Goal: Task Accomplishment & Management: Manage account settings

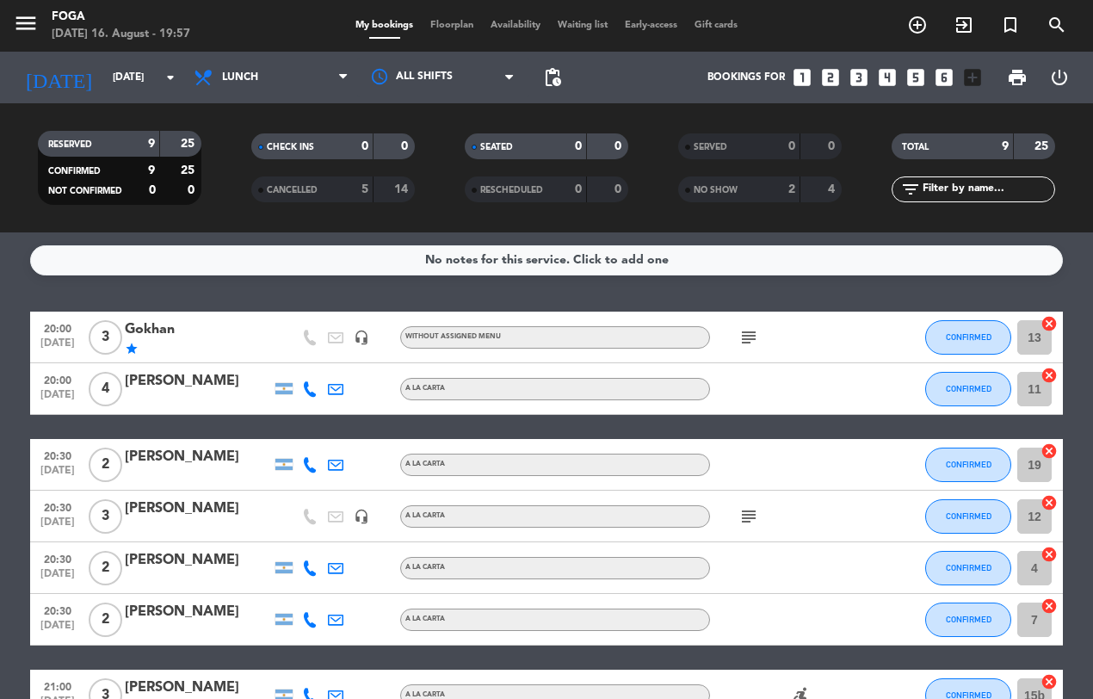
click at [743, 336] on icon "subject" at bounding box center [748, 337] width 21 height 21
click at [750, 336] on icon "subject" at bounding box center [748, 337] width 21 height 21
click at [961, 336] on span "CONFIRMED" at bounding box center [969, 336] width 46 height 9
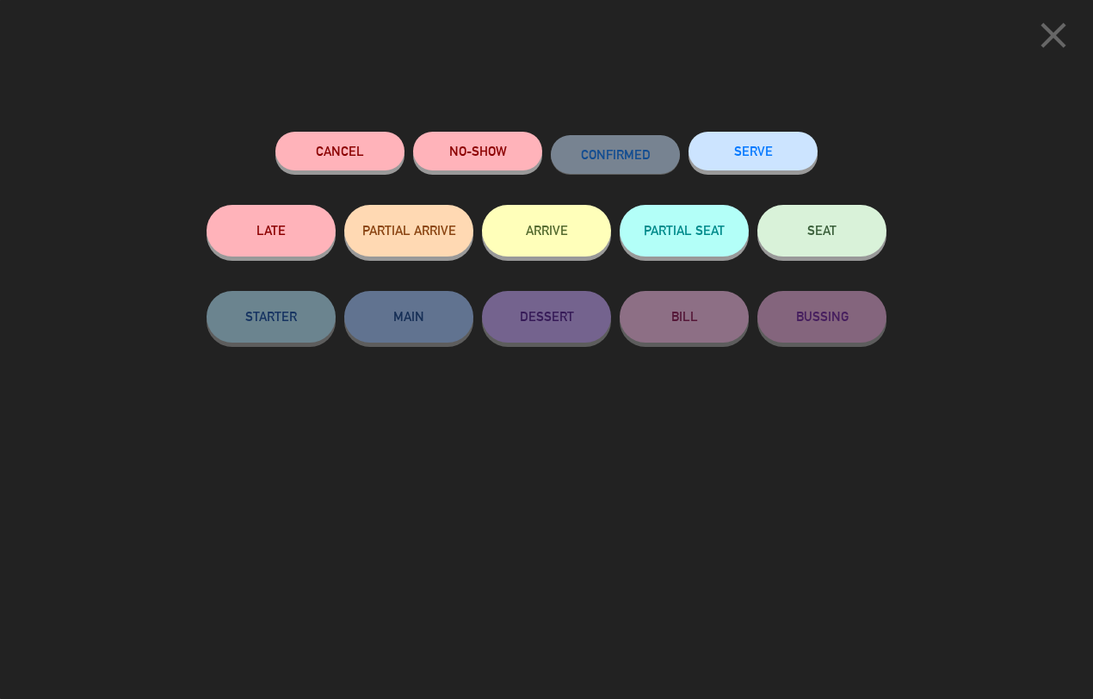
click at [840, 221] on button "SEAT" at bounding box center [821, 231] width 129 height 52
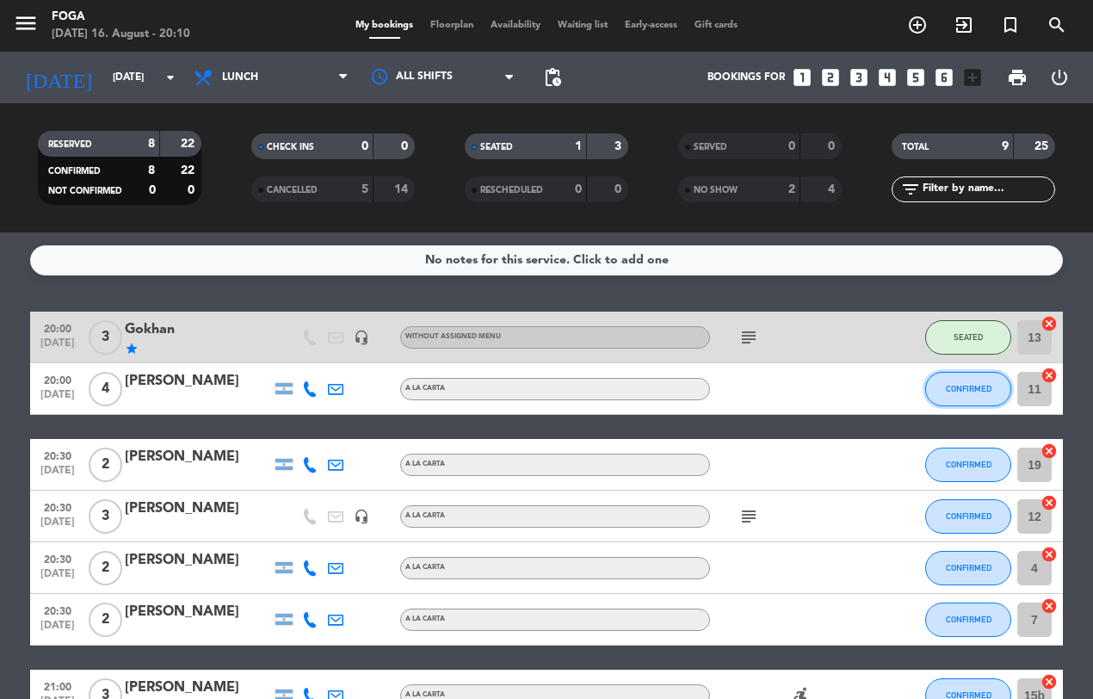
click at [956, 384] on span "CONFIRMED" at bounding box center [969, 388] width 46 height 9
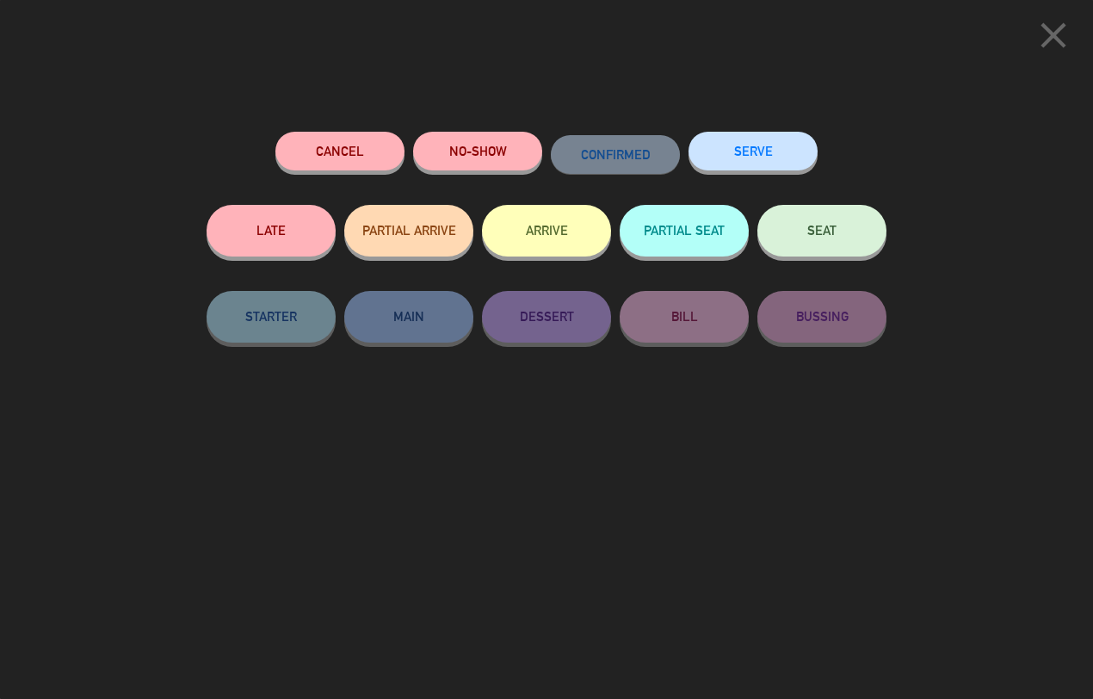
click at [837, 228] on button "SEAT" at bounding box center [821, 231] width 129 height 52
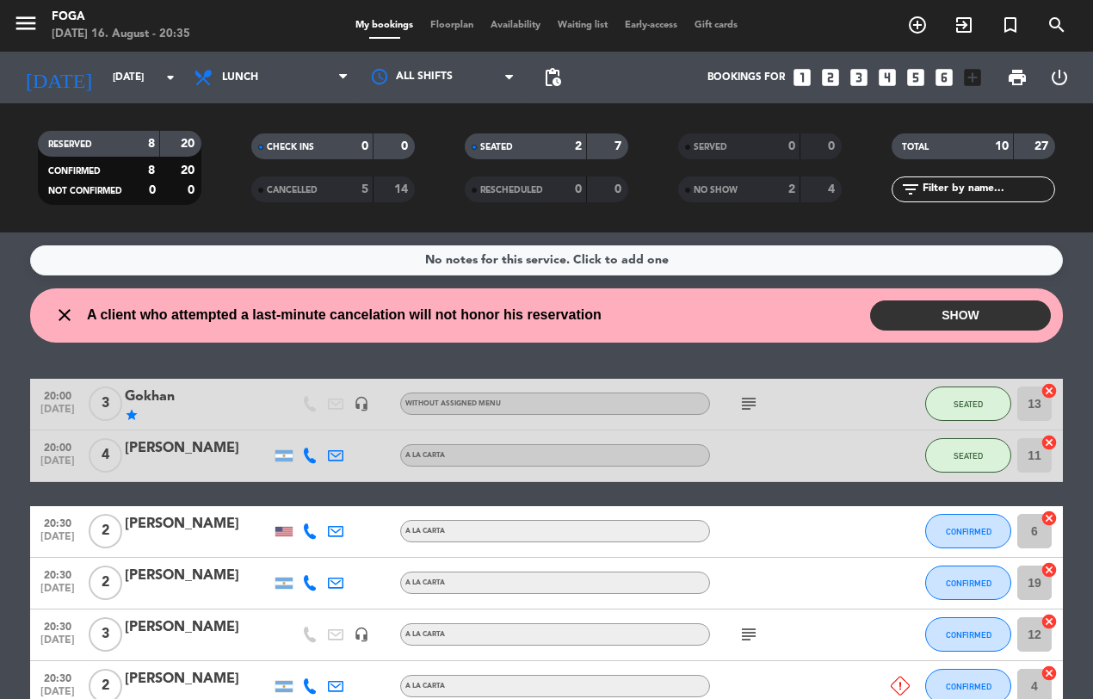
click at [947, 302] on button "SHOW" at bounding box center [960, 315] width 181 height 30
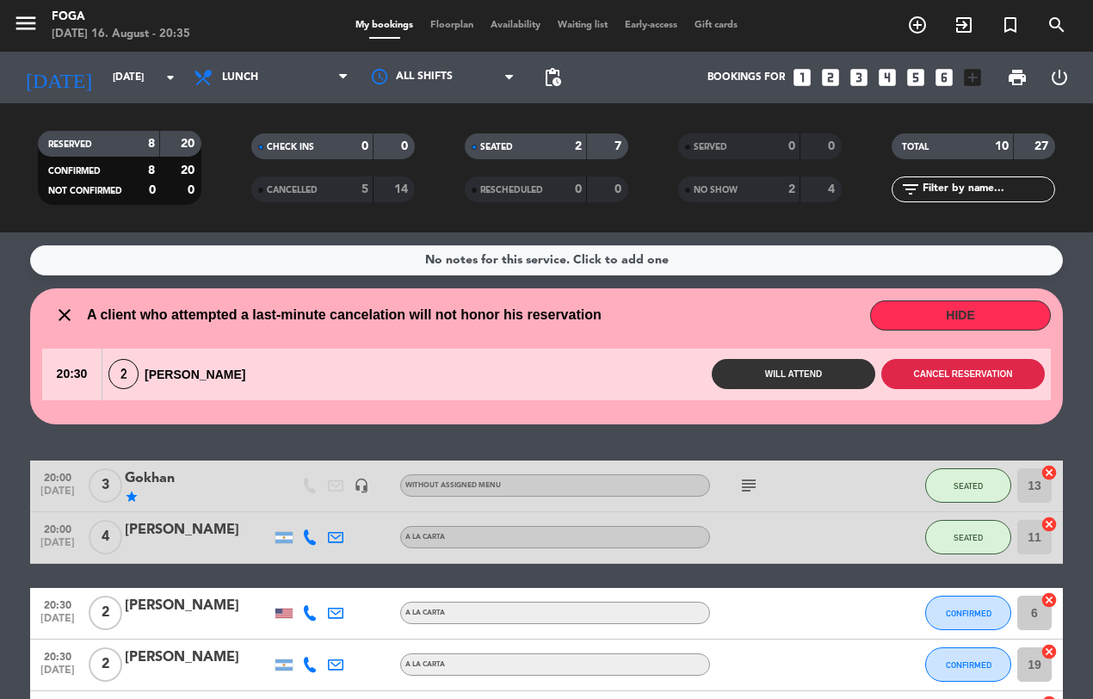
click at [945, 366] on button "Cancel reservation" at bounding box center [963, 374] width 164 height 30
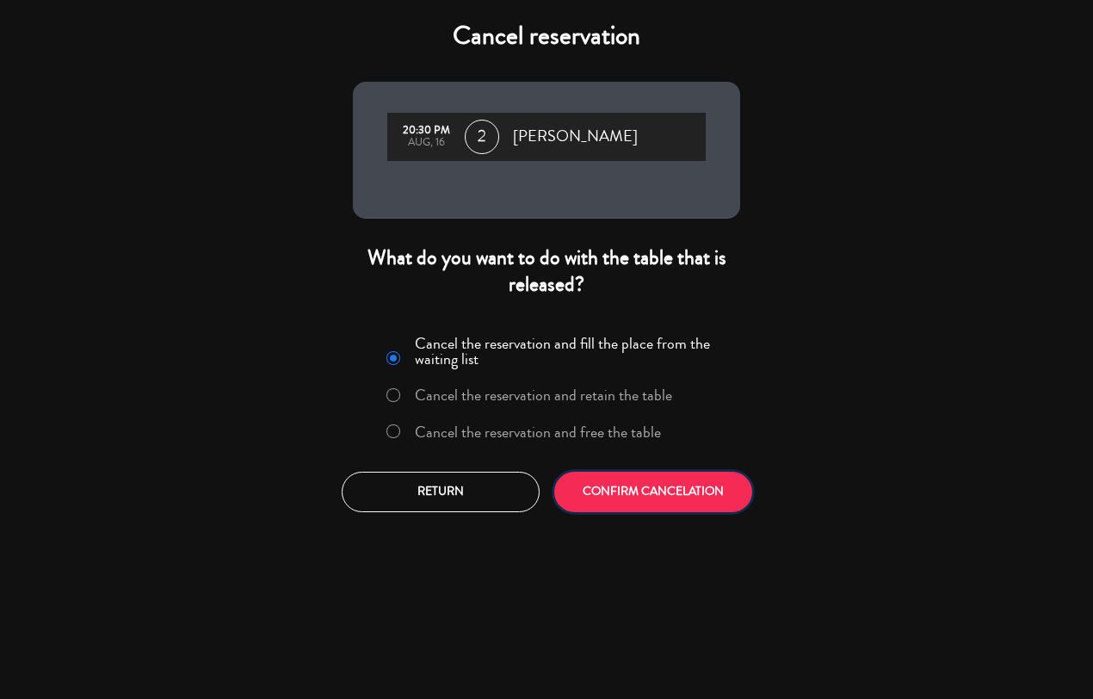
click at [719, 478] on button "CONFIRM CANCELATION" at bounding box center [653, 492] width 198 height 40
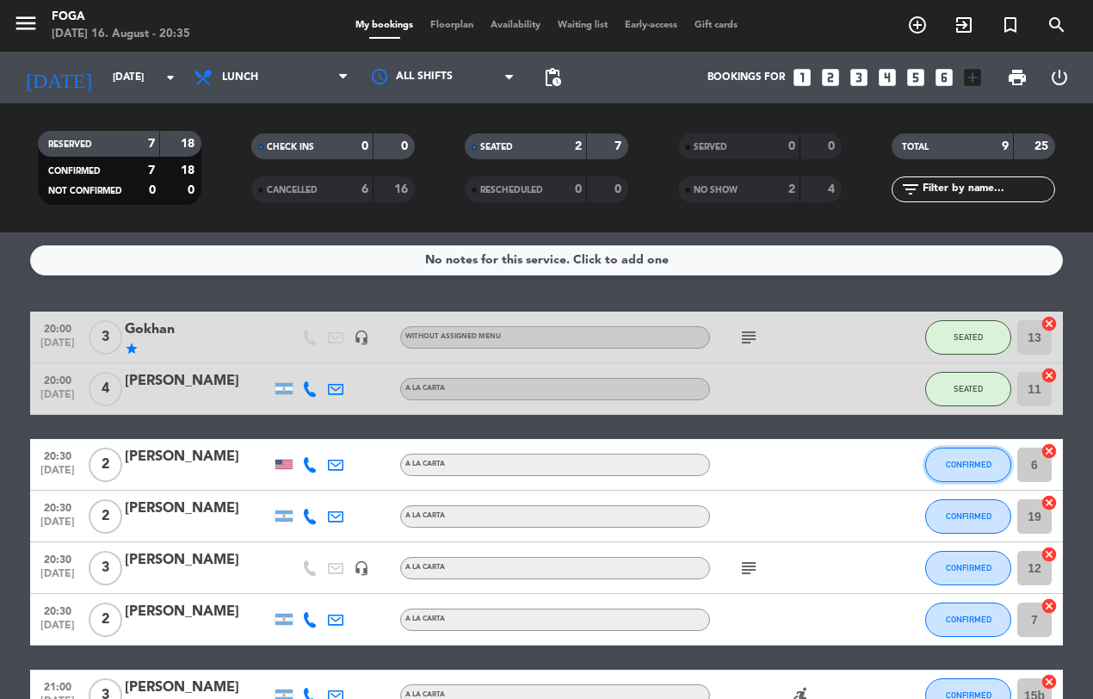
click at [960, 448] on button "CONFIRMED" at bounding box center [968, 464] width 86 height 34
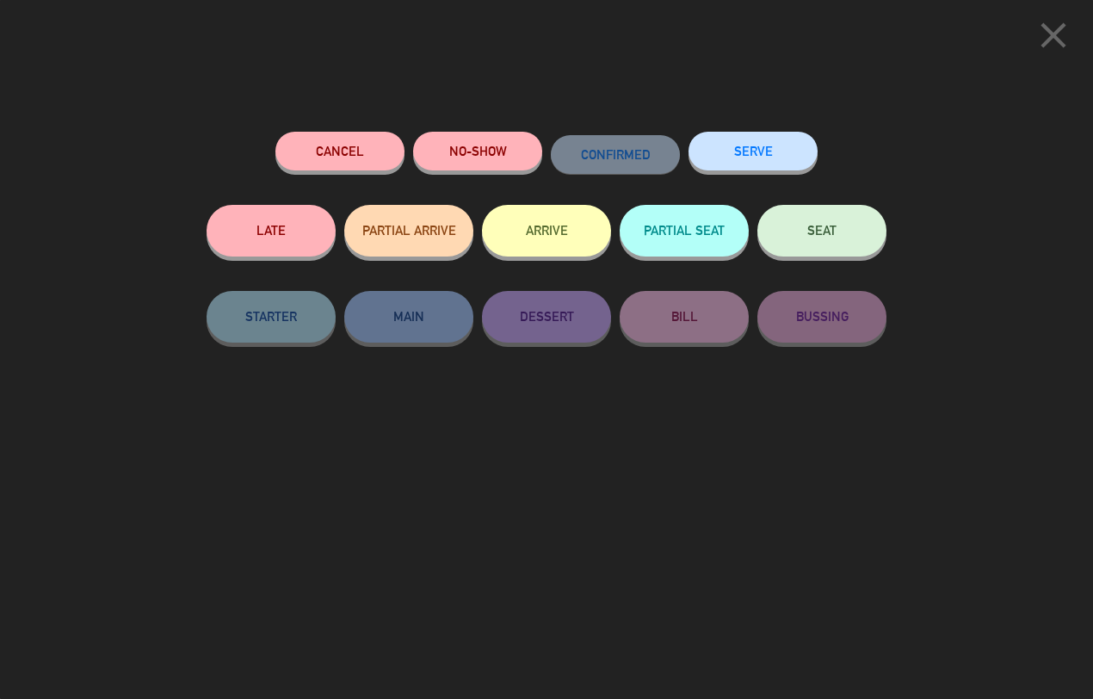
click at [837, 234] on button "SEAT" at bounding box center [821, 231] width 129 height 52
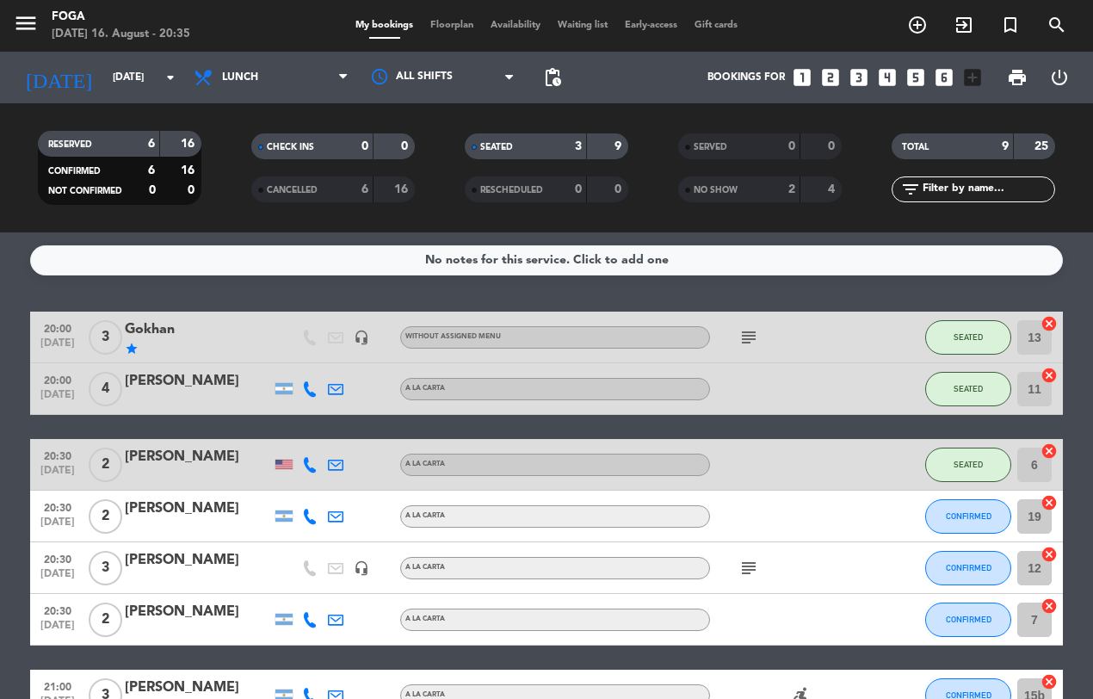
click at [1046, 497] on icon "cancel" at bounding box center [1048, 502] width 17 height 17
click at [1034, 612] on input "7" at bounding box center [1034, 619] width 34 height 34
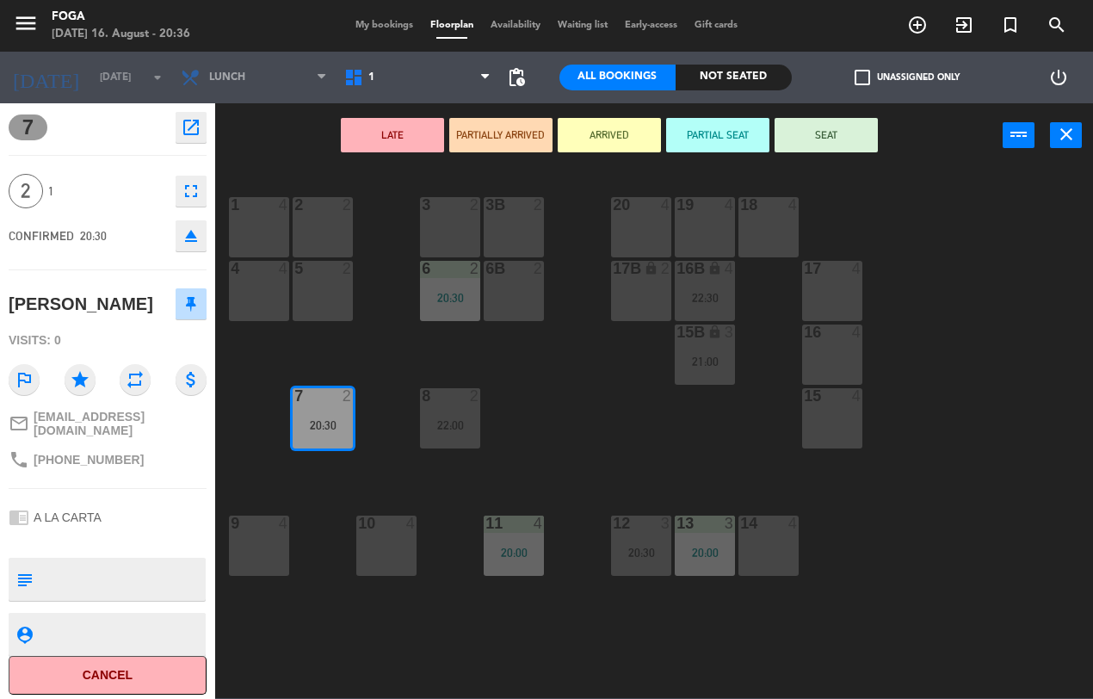
click at [689, 221] on div "19 4" at bounding box center [705, 227] width 60 height 60
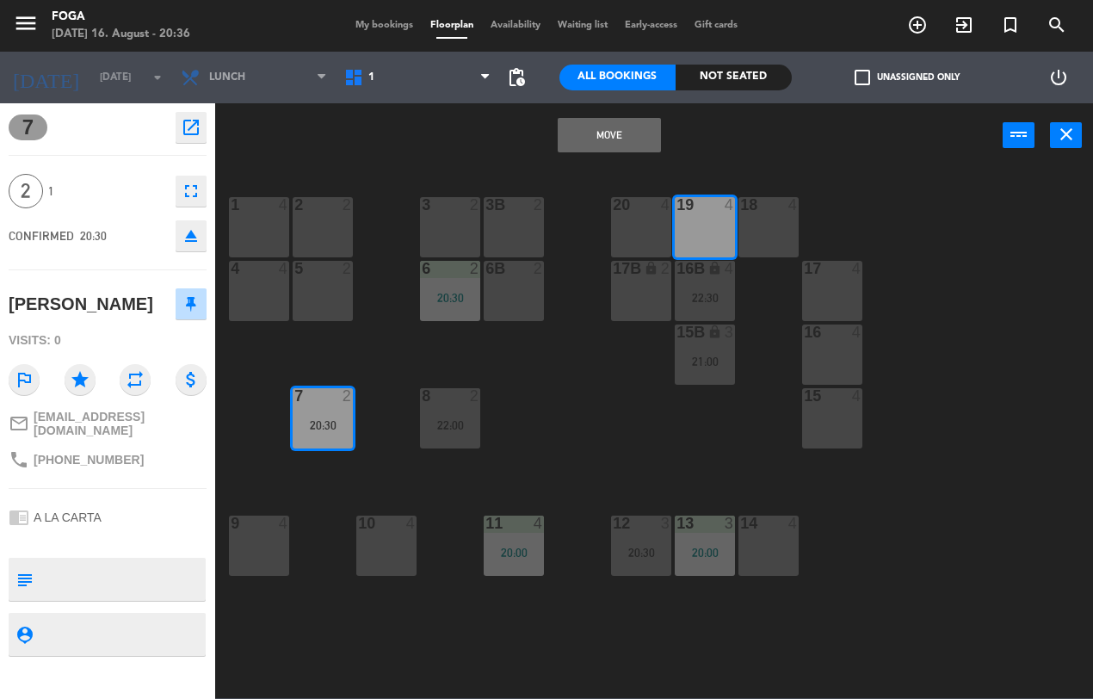
click at [608, 134] on button "Move" at bounding box center [609, 135] width 103 height 34
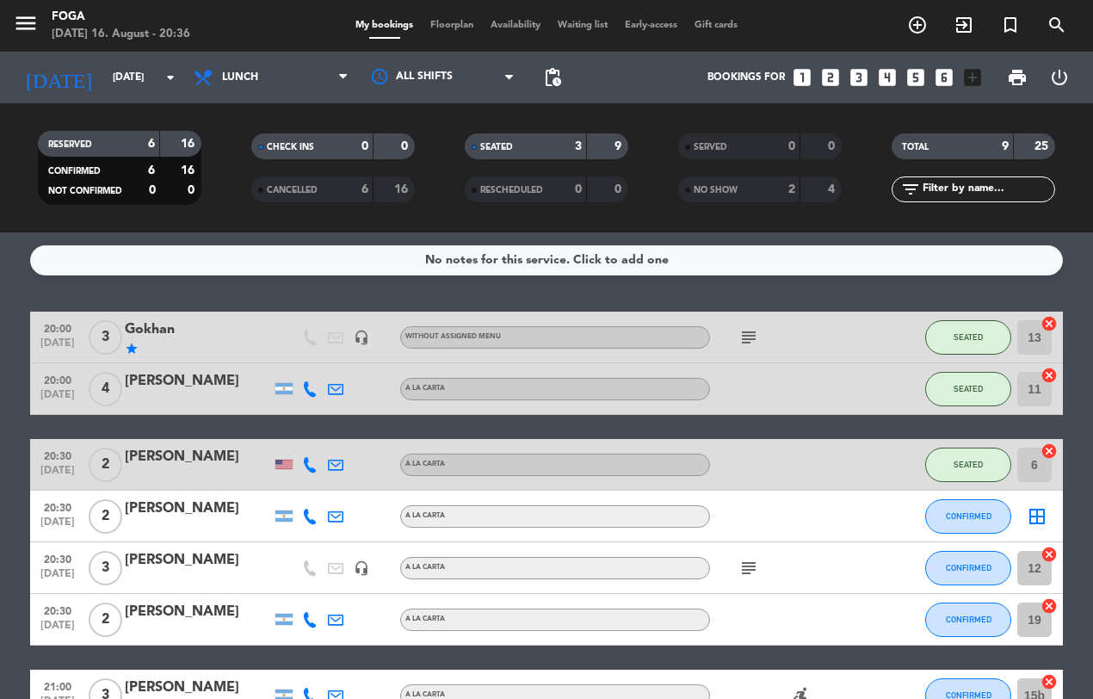
click at [1034, 514] on icon "border_all" at bounding box center [1037, 516] width 21 height 21
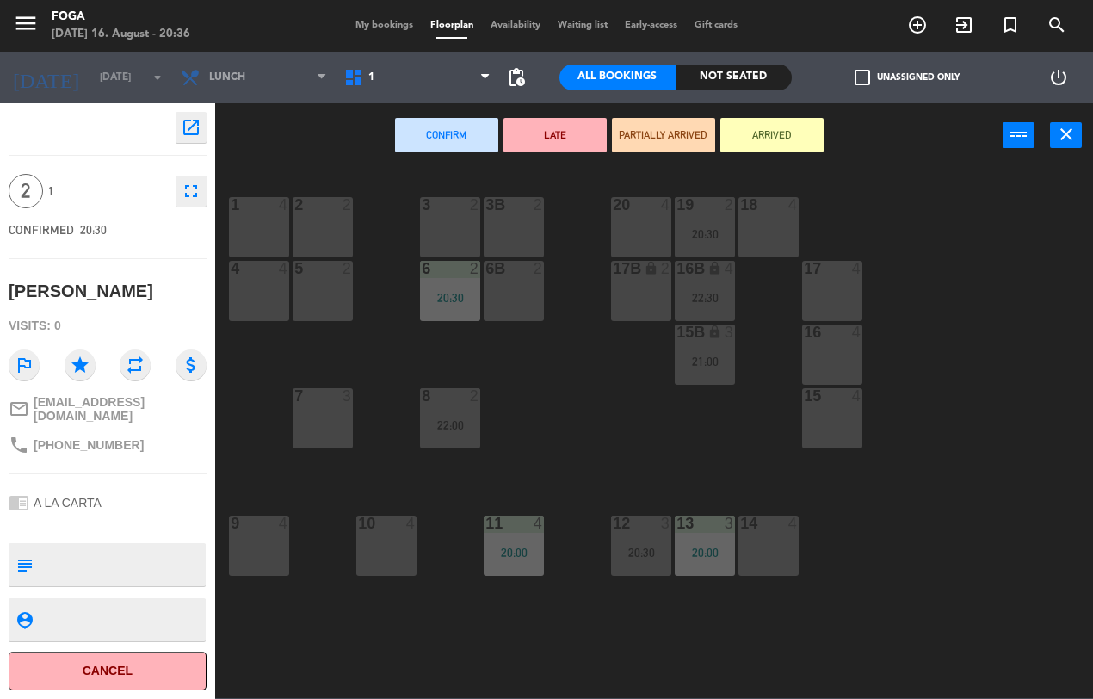
click at [321, 417] on div "7 3" at bounding box center [323, 418] width 60 height 60
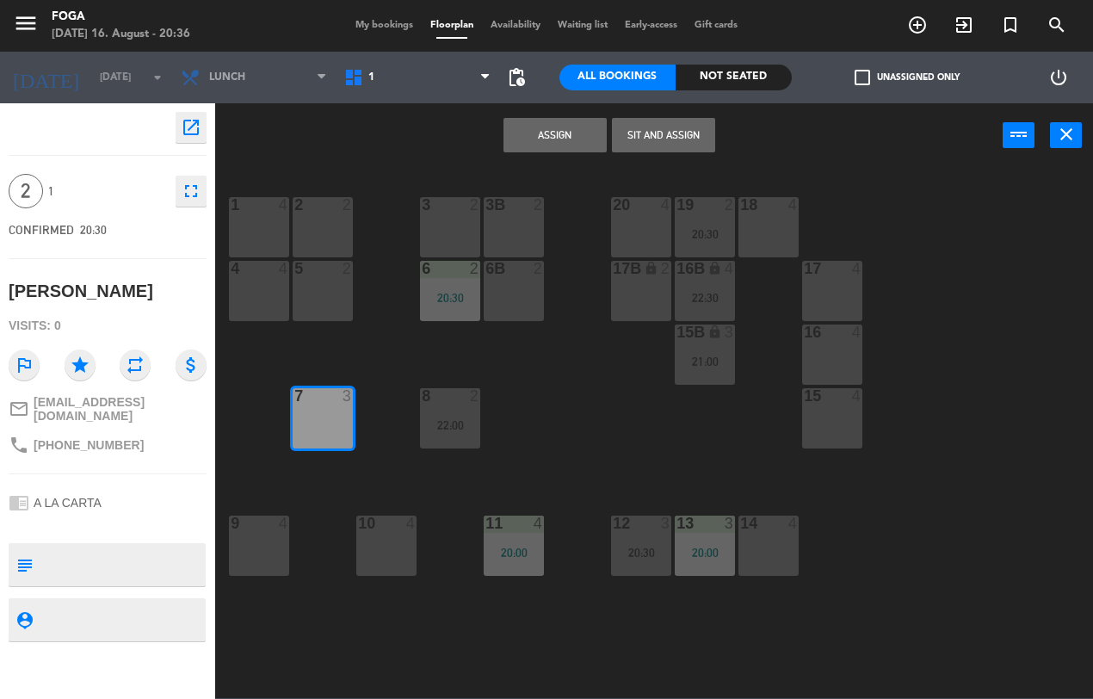
click at [566, 127] on button "Assign" at bounding box center [554, 135] width 103 height 34
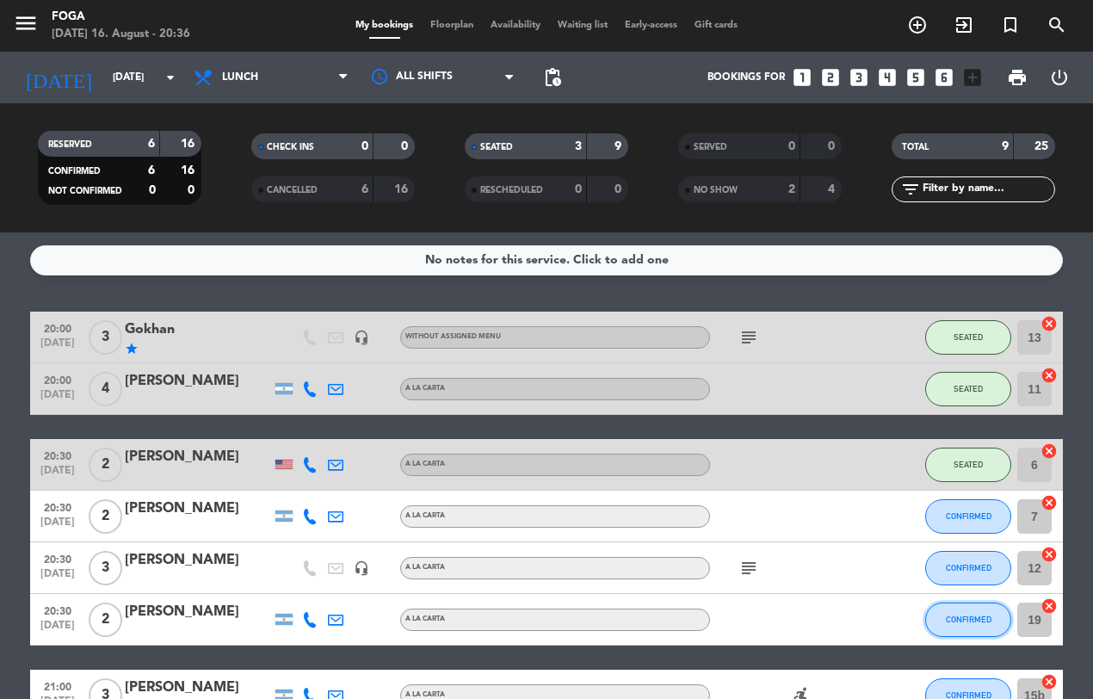
click at [970, 616] on span "CONFIRMED" at bounding box center [969, 618] width 46 height 9
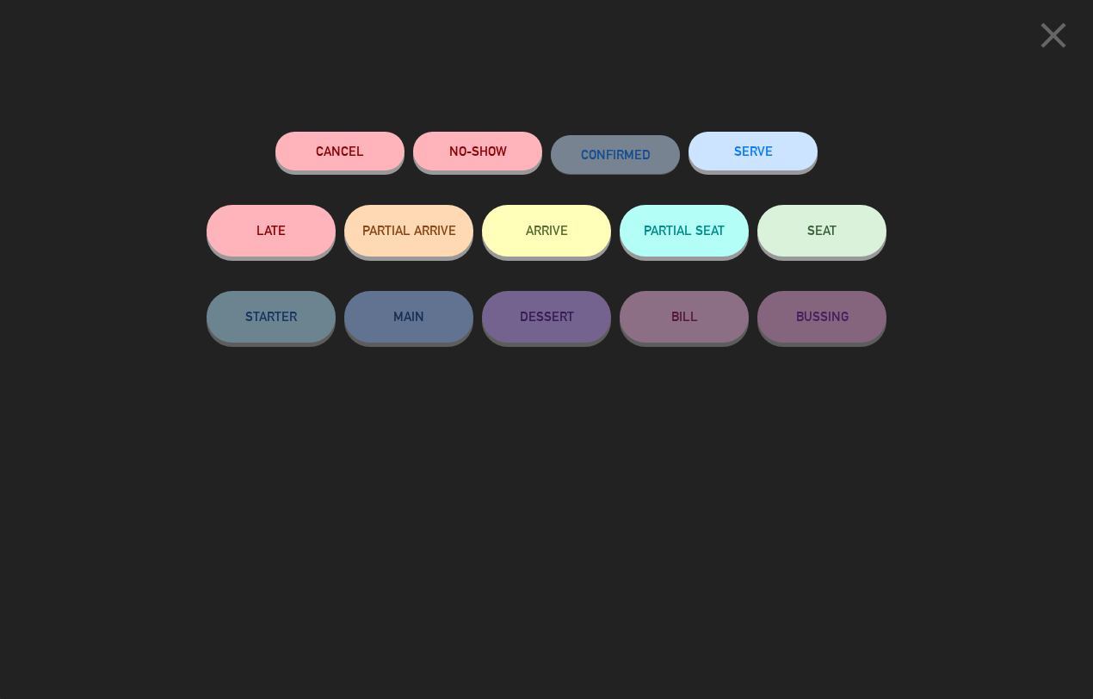
click at [836, 232] on span "SEAT" at bounding box center [821, 230] width 29 height 15
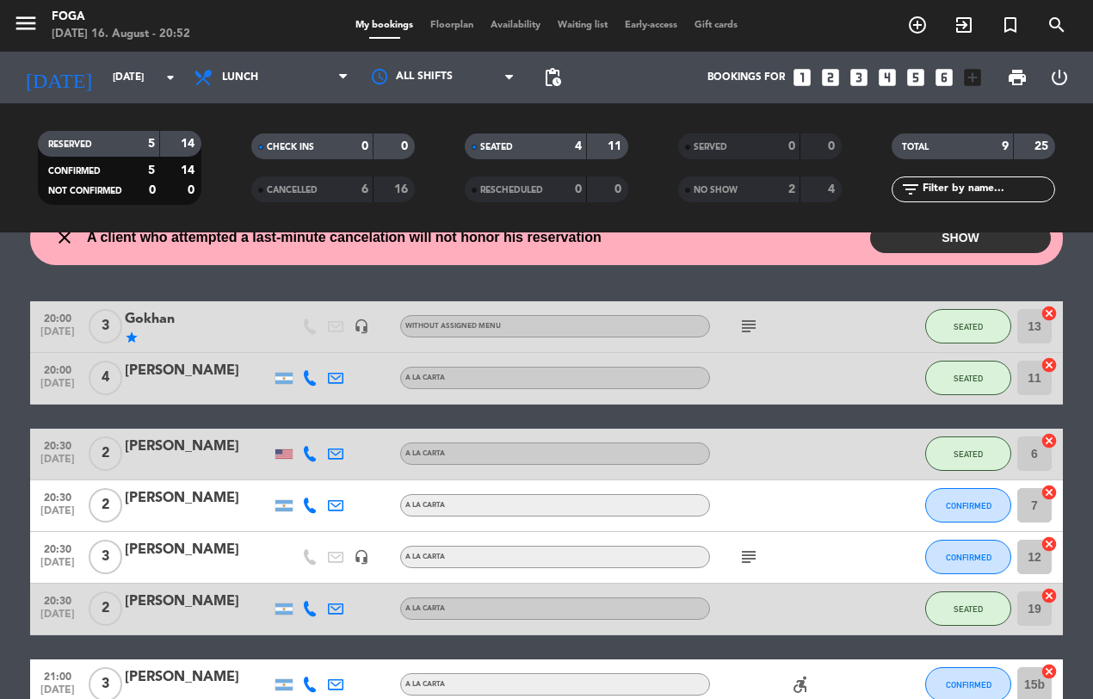
scroll to position [144, 0]
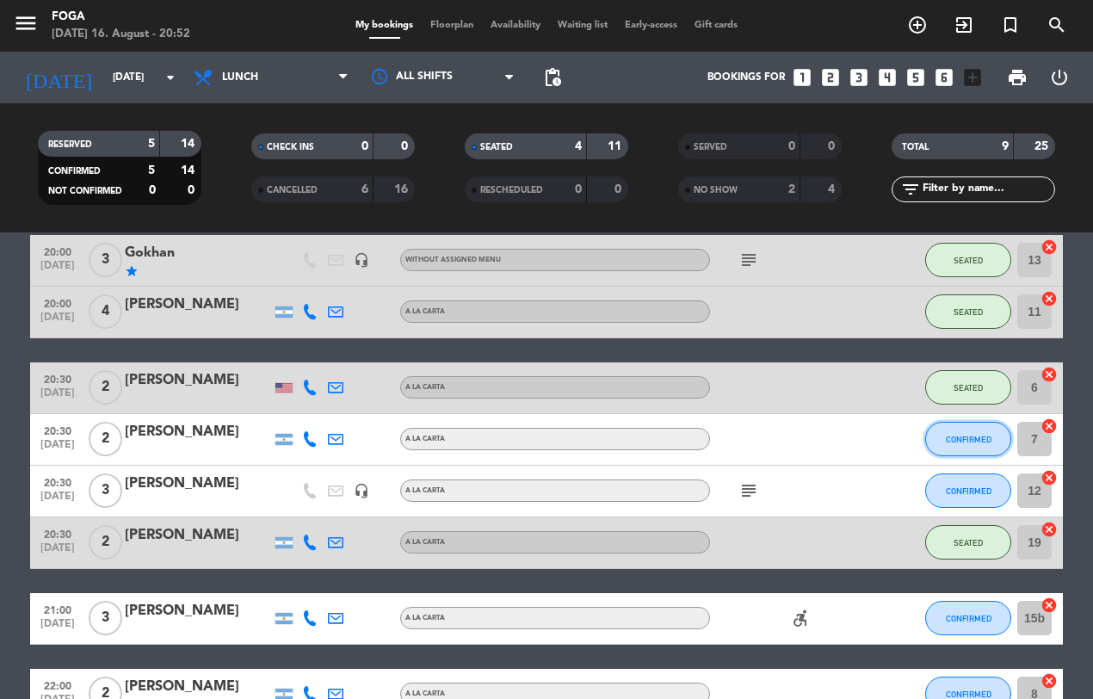
click at [971, 435] on span "CONFIRMED" at bounding box center [969, 439] width 46 height 9
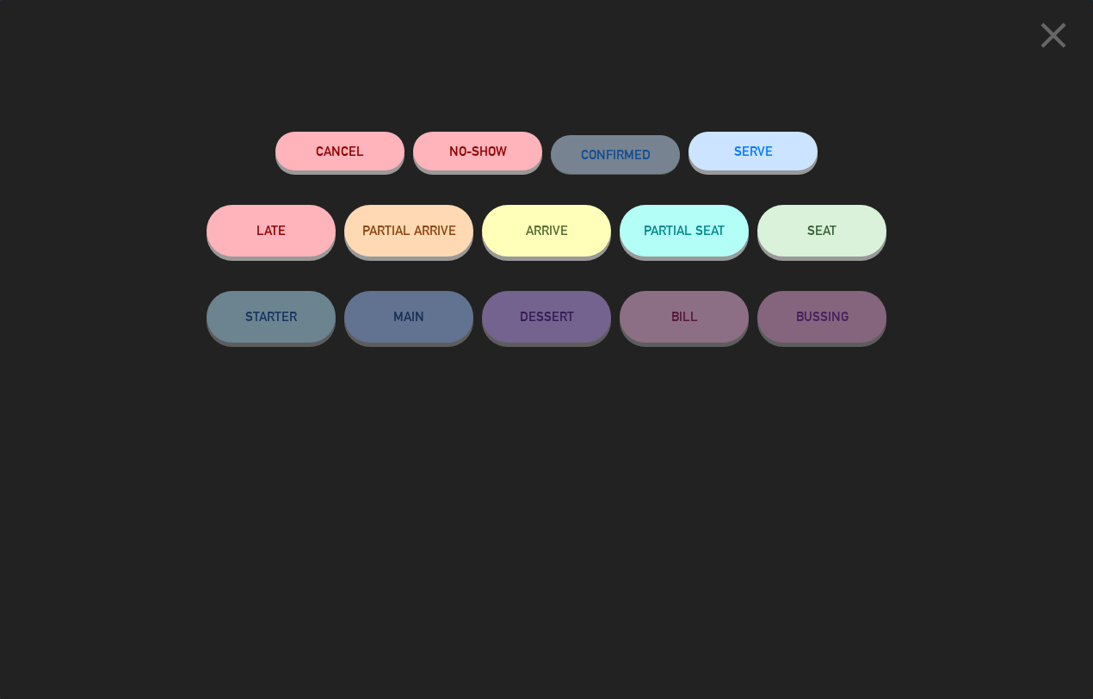
click at [822, 230] on span "SEAT" at bounding box center [821, 230] width 29 height 15
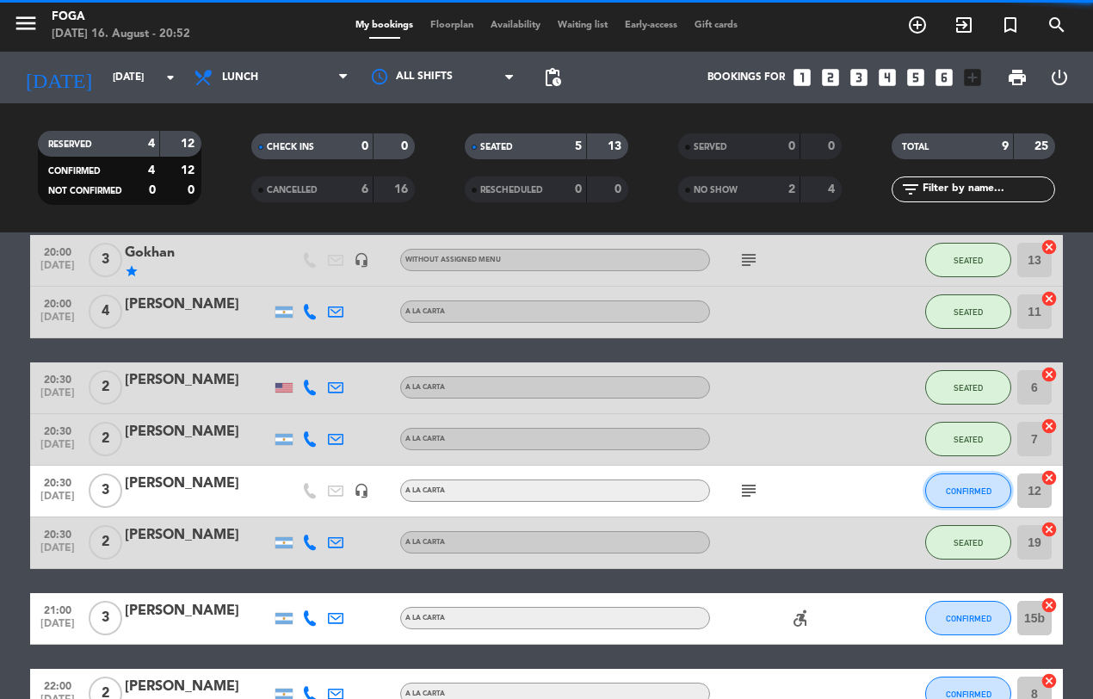
click at [962, 491] on span "CONFIRMED" at bounding box center [969, 490] width 46 height 9
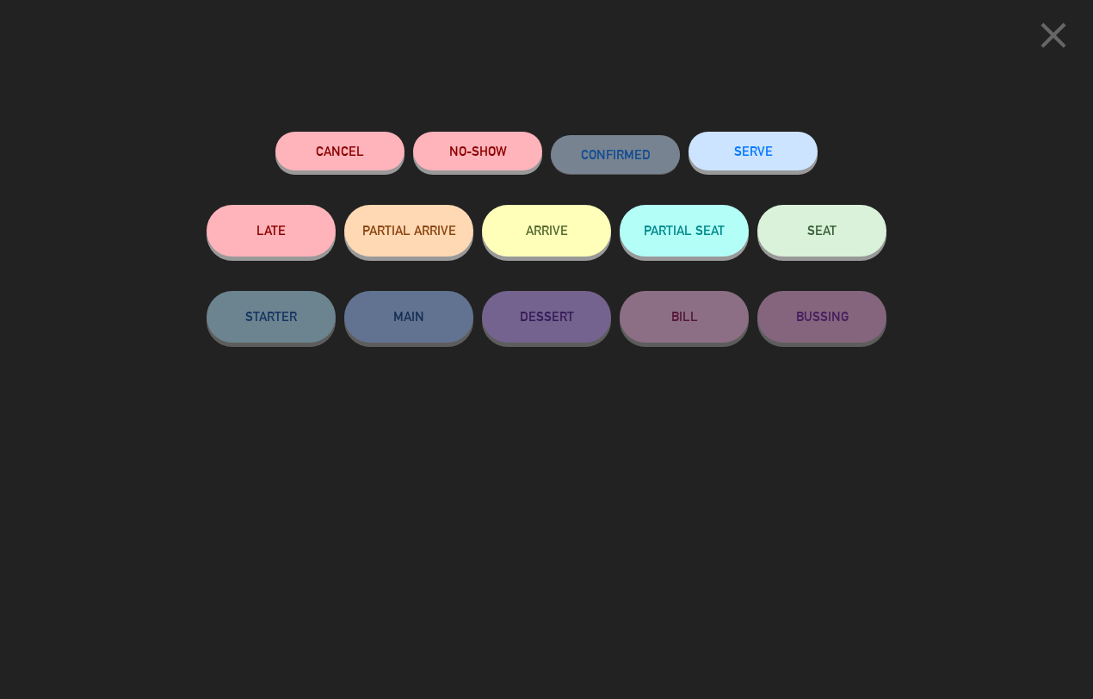
click at [822, 228] on span "SEAT" at bounding box center [821, 230] width 29 height 15
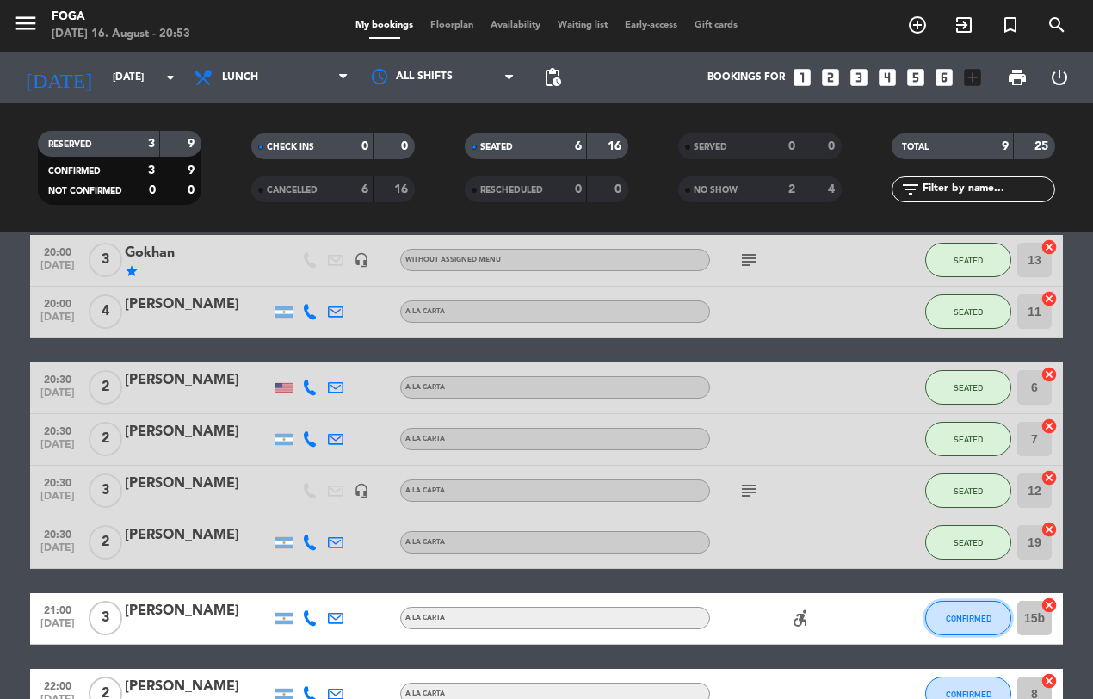
click at [965, 614] on span "CONFIRMED" at bounding box center [969, 618] width 46 height 9
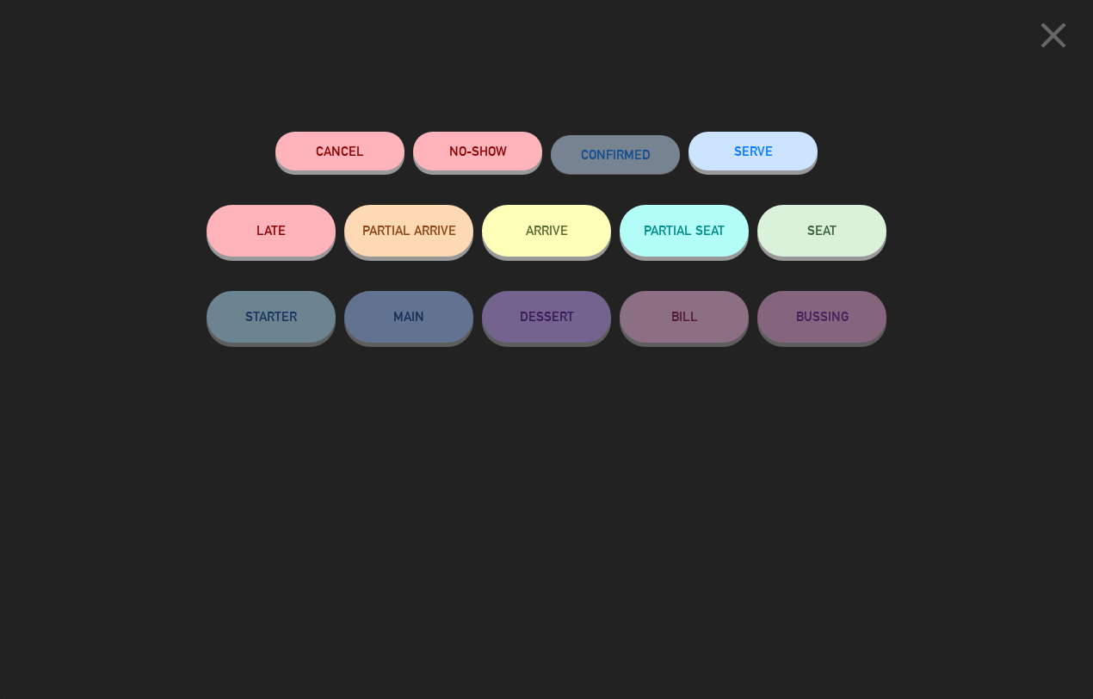
click at [842, 244] on button "SEAT" at bounding box center [821, 231] width 129 height 52
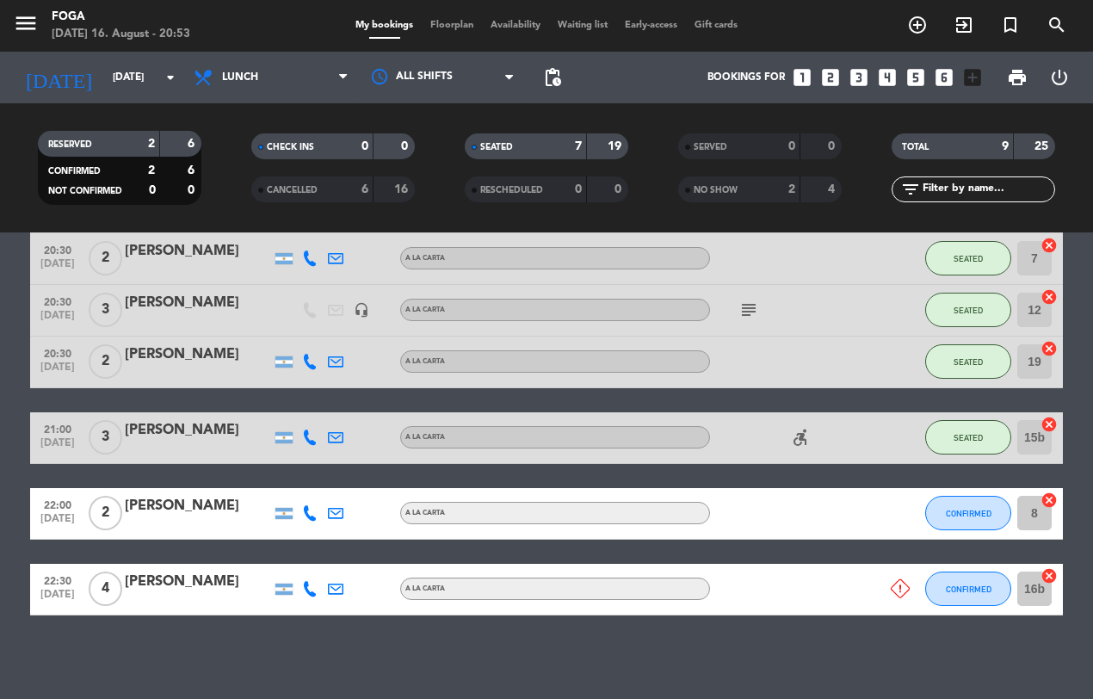
scroll to position [327, 0]
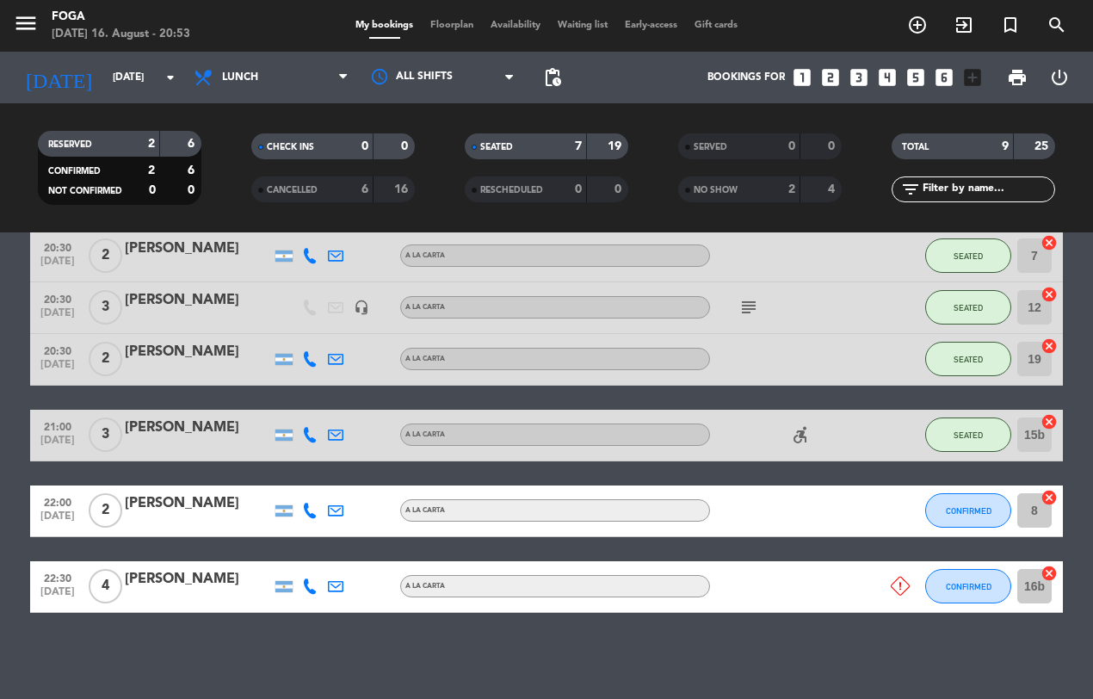
click at [893, 585] on icon at bounding box center [900, 586] width 19 height 19
click at [896, 583] on icon at bounding box center [900, 586] width 19 height 19
click at [899, 588] on icon at bounding box center [900, 586] width 19 height 19
click at [896, 577] on icon at bounding box center [900, 586] width 19 height 19
click at [904, 578] on icon at bounding box center [900, 586] width 19 height 19
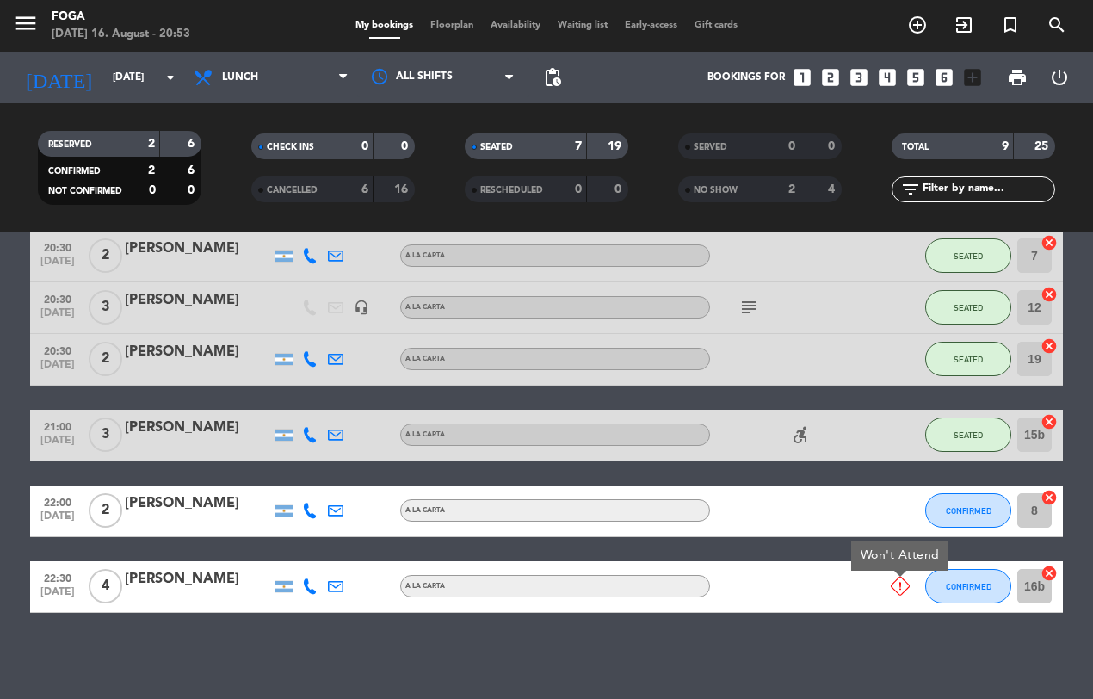
click at [895, 549] on div "Won't Attend" at bounding box center [899, 555] width 97 height 30
click at [897, 588] on icon at bounding box center [900, 586] width 19 height 19
click at [892, 591] on icon at bounding box center [900, 586] width 19 height 19
click at [904, 588] on icon at bounding box center [900, 586] width 19 height 19
click at [892, 586] on icon at bounding box center [900, 586] width 19 height 19
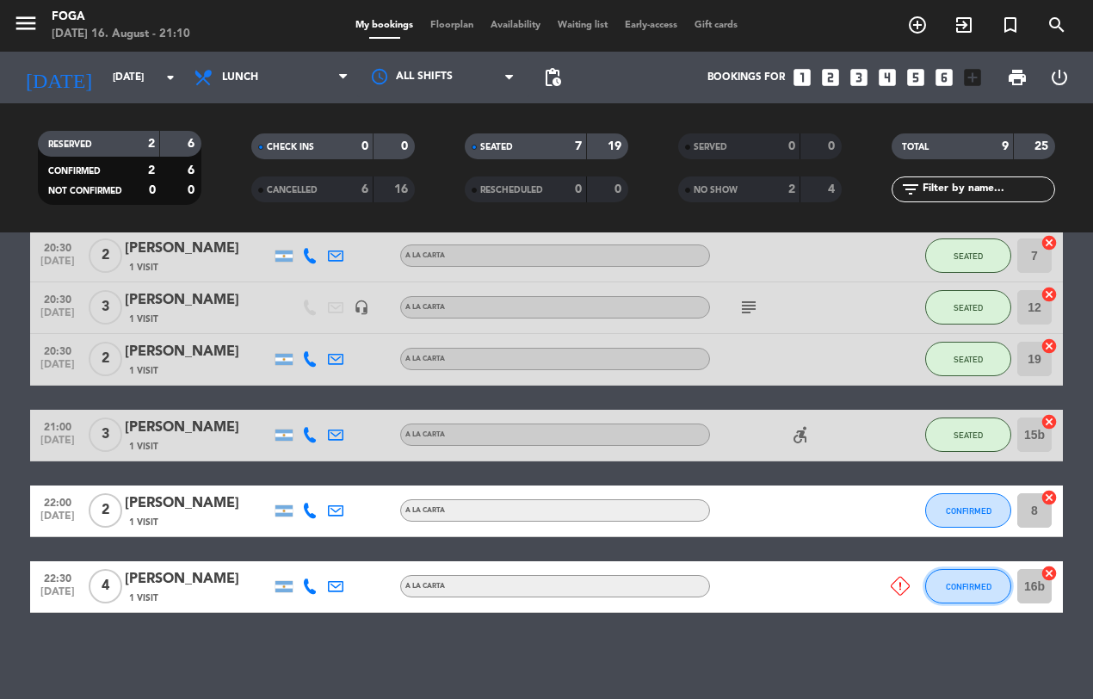
click at [988, 586] on span "CONFIRMED" at bounding box center [969, 586] width 46 height 9
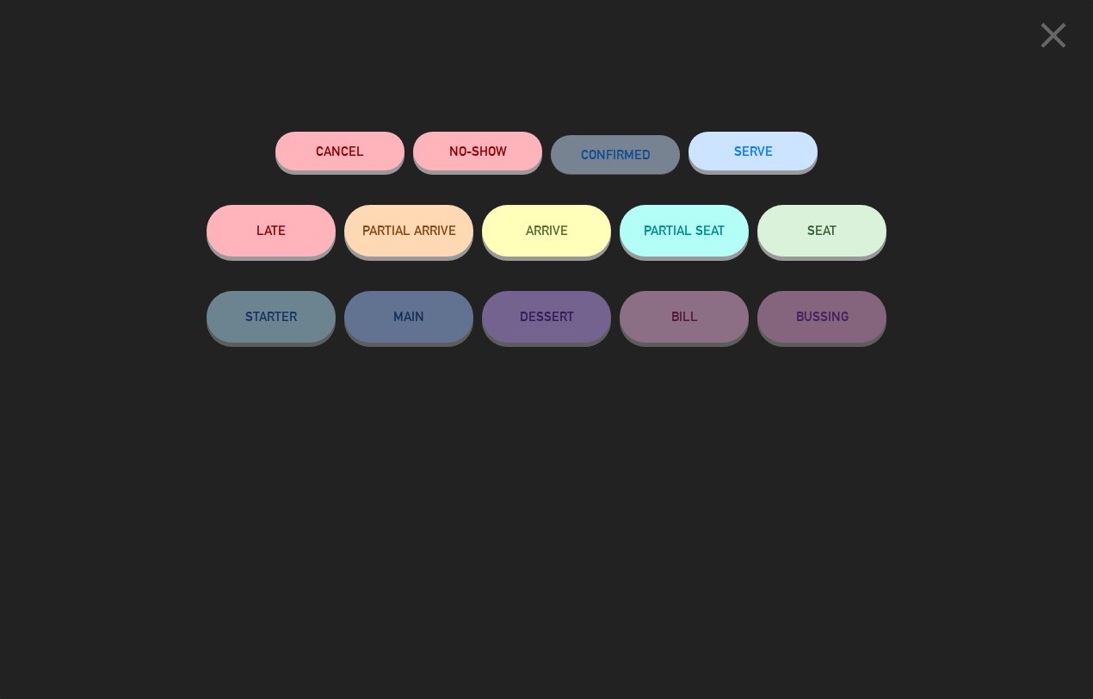
click at [336, 153] on button "Cancel" at bounding box center [339, 151] width 129 height 39
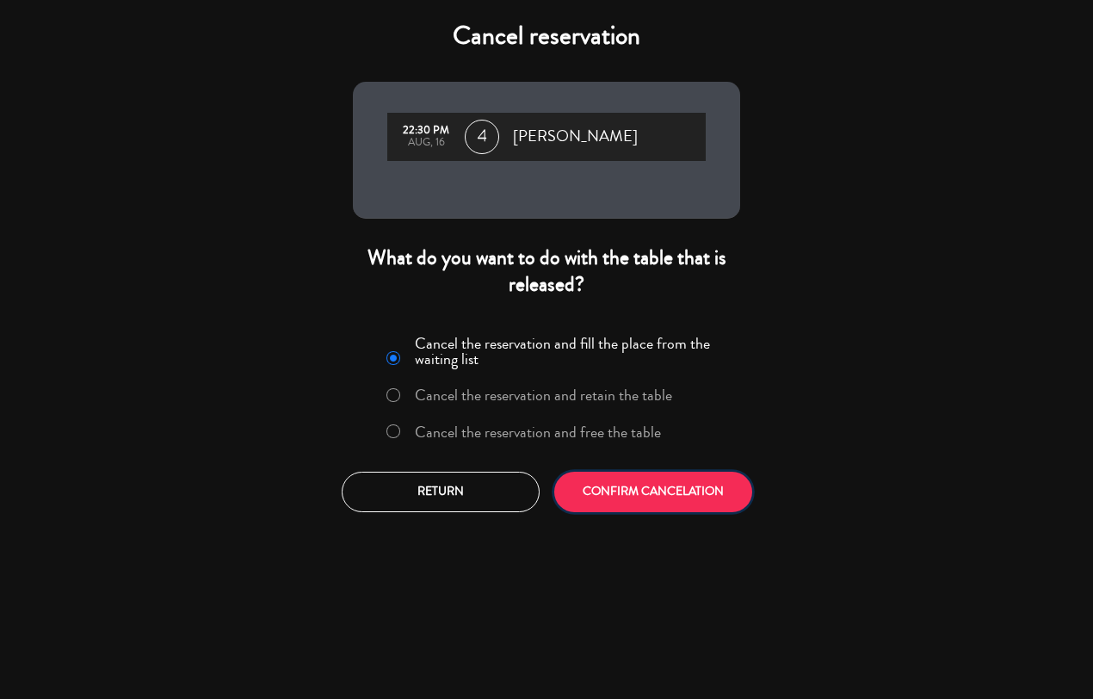
click at [676, 484] on button "CONFIRM CANCELATION" at bounding box center [653, 492] width 198 height 40
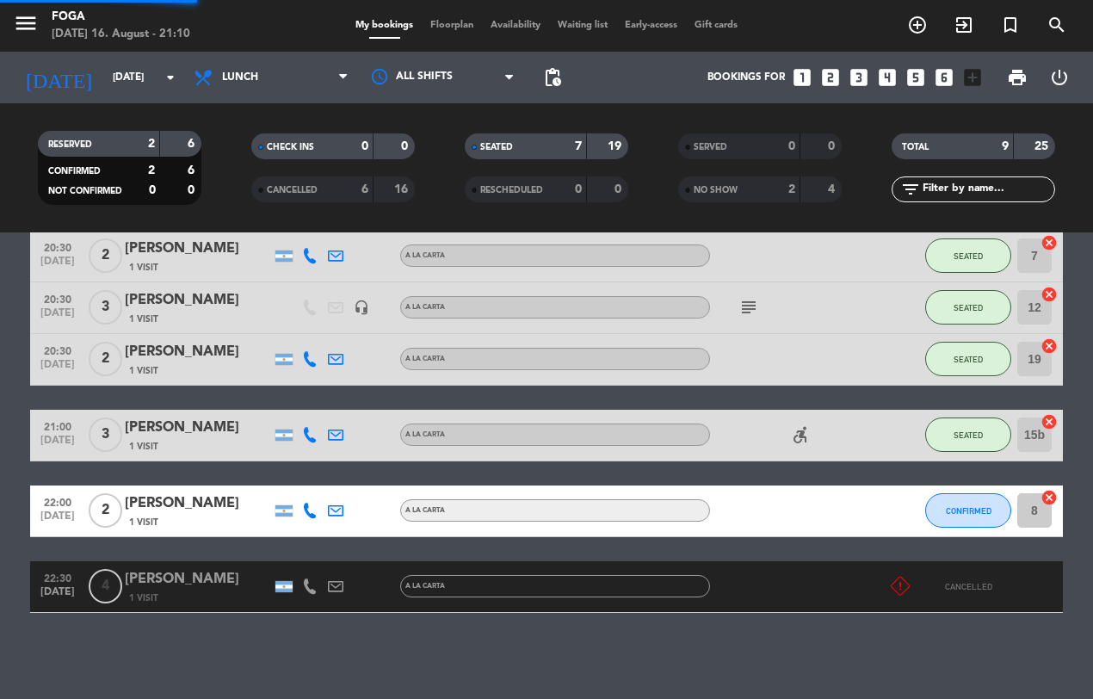
scroll to position [183, 0]
